Goal: Task Accomplishment & Management: Use online tool/utility

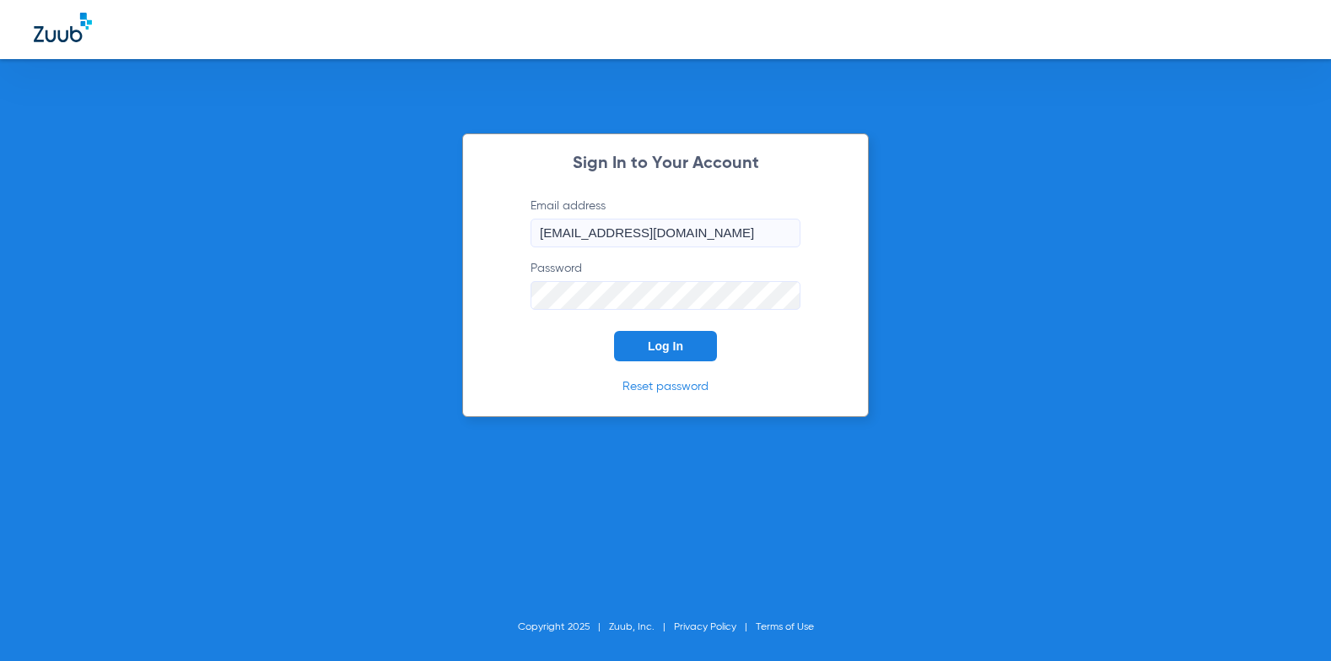
click at [698, 362] on div "Sign In to Your Account Email address [EMAIL_ADDRESS][DOMAIN_NAME] Password Log…" at bounding box center [665, 274] width 407 height 283
click at [700, 356] on button "Log In" at bounding box center [665, 346] width 103 height 30
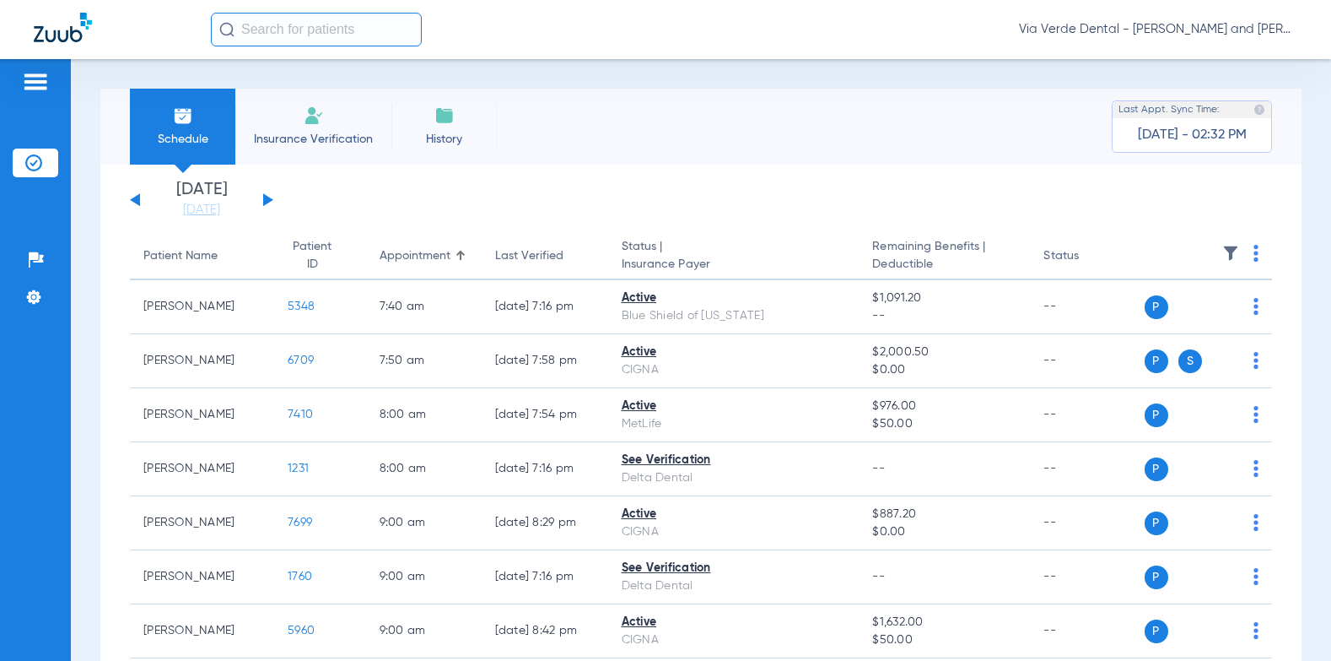
click at [326, 30] on input "text" at bounding box center [316, 30] width 211 height 34
click at [312, 111] on img at bounding box center [314, 115] width 20 height 20
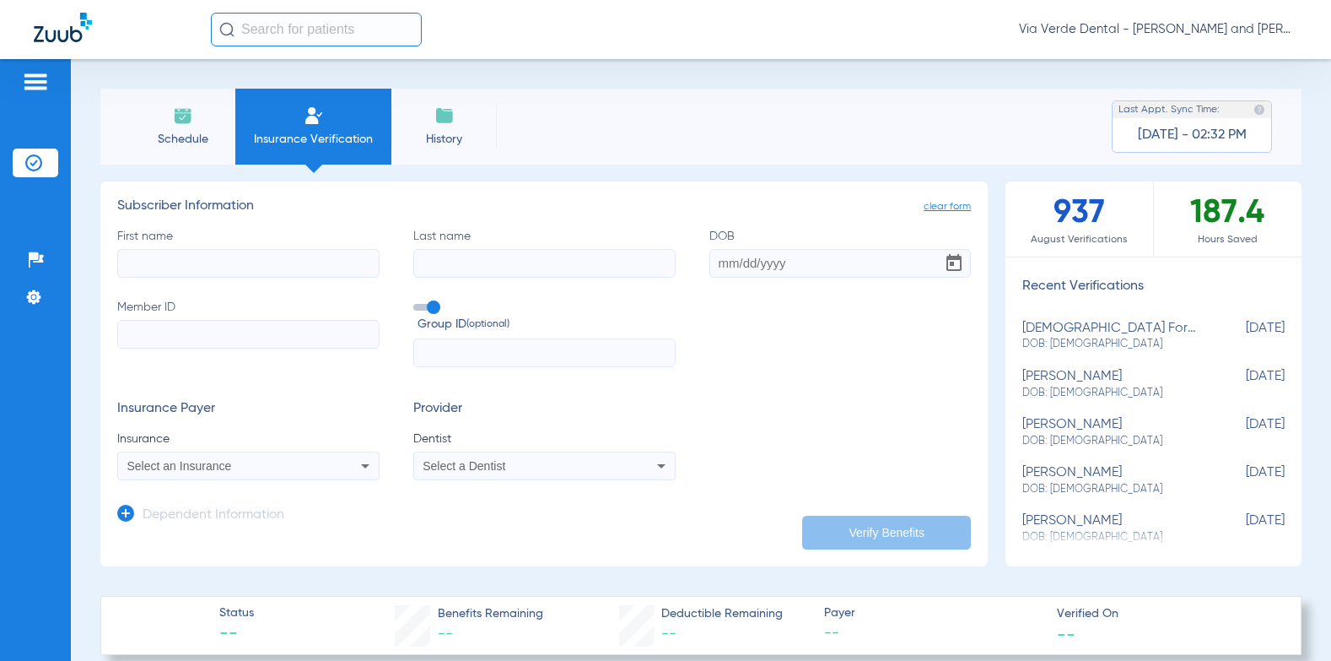
click at [208, 133] on span "Schedule" at bounding box center [183, 139] width 80 height 17
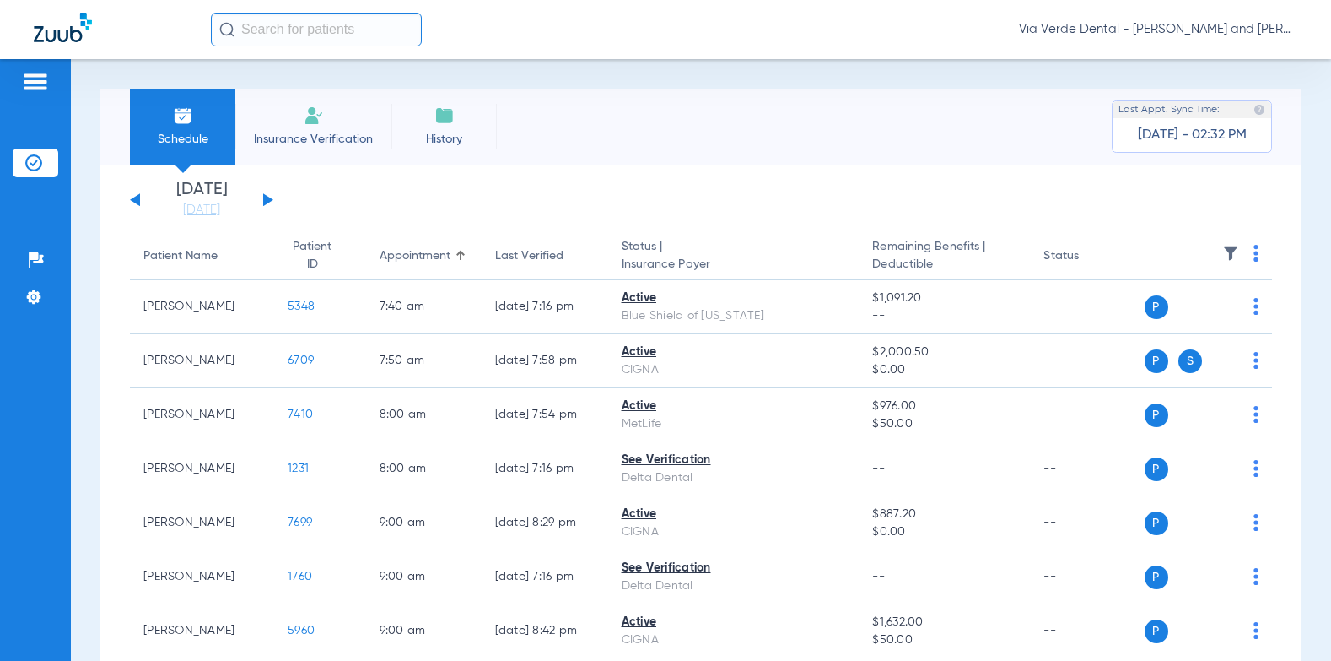
click at [268, 194] on div "[DATE] [DATE] [DATE] [DATE] [DATE] [DATE] [DATE] [DATE] [DATE] [DATE] [DATE] [D…" at bounding box center [201, 199] width 143 height 37
click at [267, 198] on button at bounding box center [268, 199] width 10 height 13
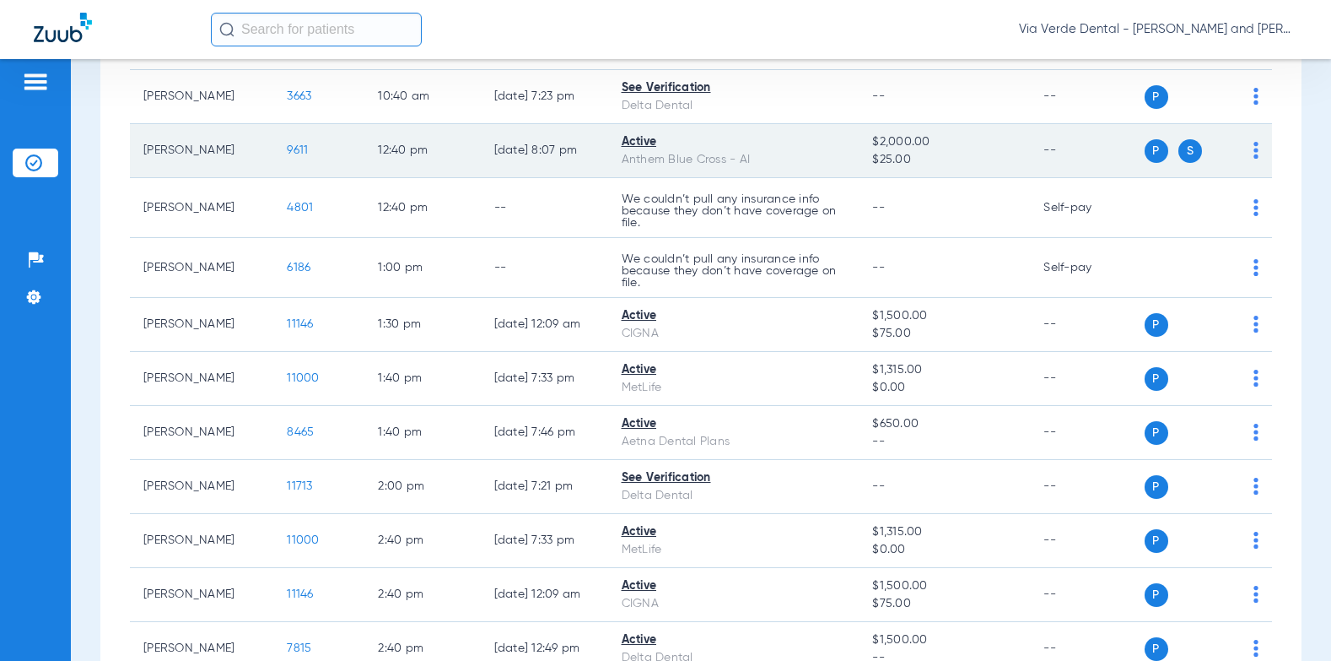
scroll to position [675, 0]
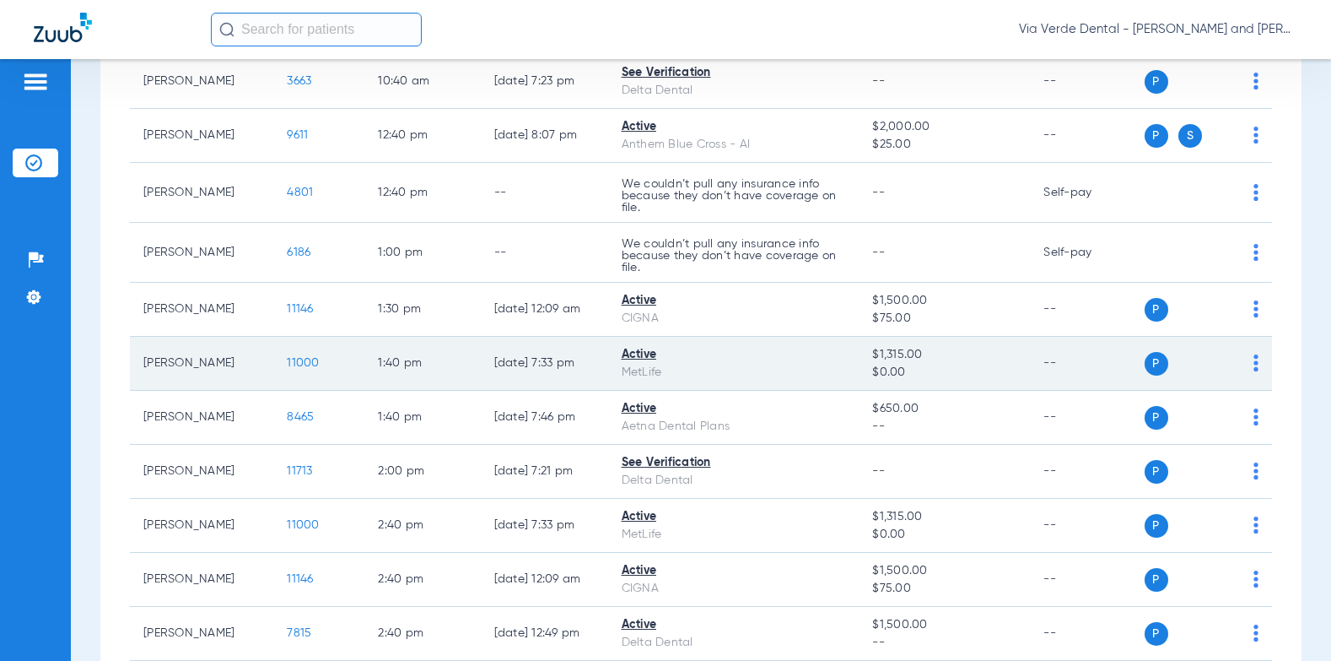
click at [1248, 360] on td "P S" at bounding box center [1209, 364] width 128 height 54
click at [1245, 364] on td "P S" at bounding box center [1209, 364] width 128 height 54
click at [1239, 369] on div "P S" at bounding box center [1202, 364] width 115 height 24
click at [1254, 366] on img at bounding box center [1256, 362] width 5 height 17
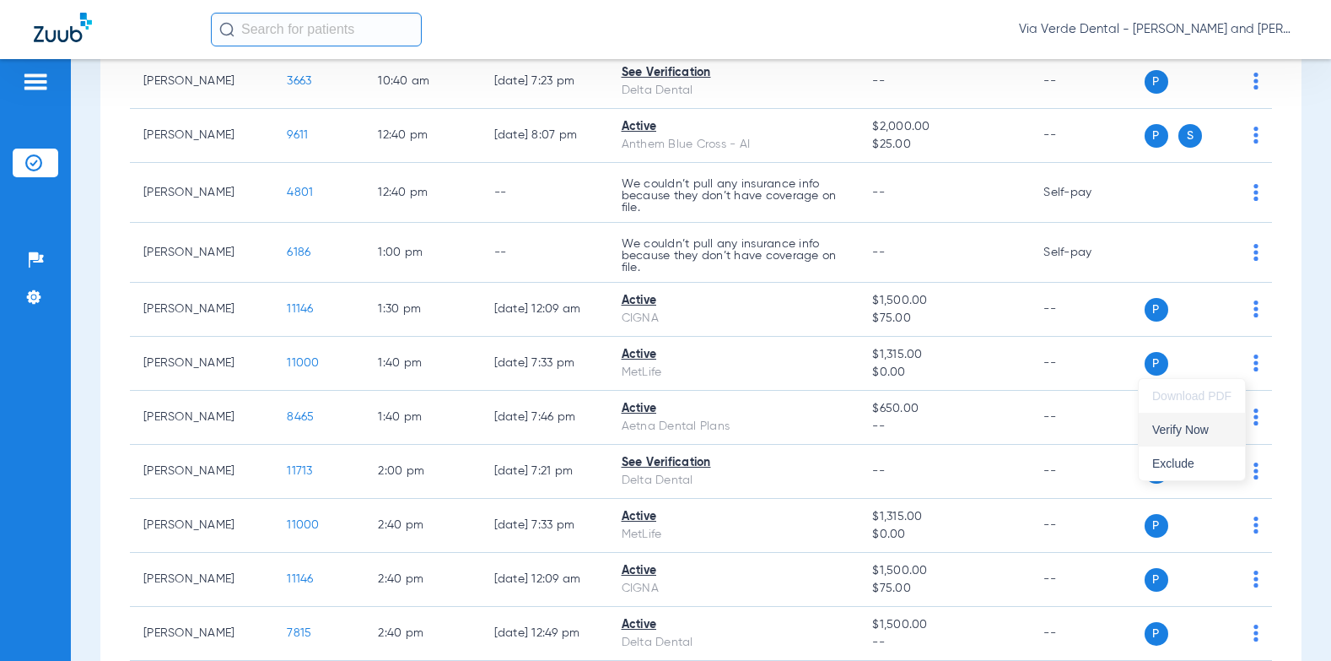
click at [1212, 434] on span "Verify Now" at bounding box center [1191, 429] width 79 height 12
